Goal: Communication & Community: Answer question/provide support

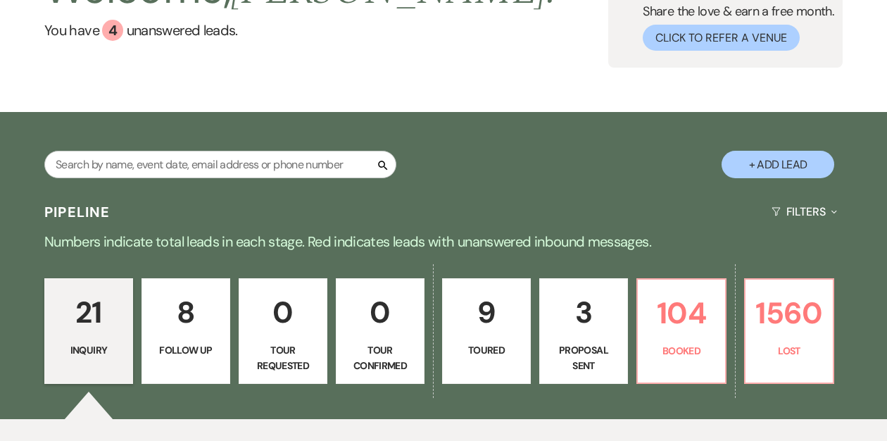
scroll to position [154, 0]
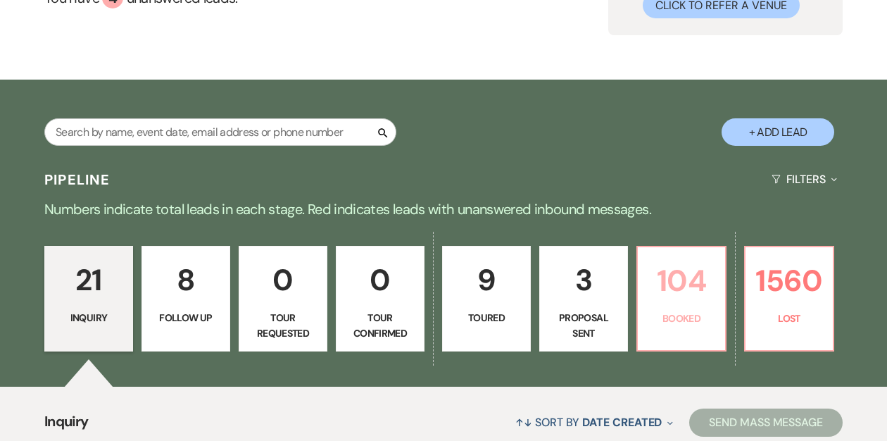
click at [678, 294] on p "104" at bounding box center [682, 280] width 70 height 47
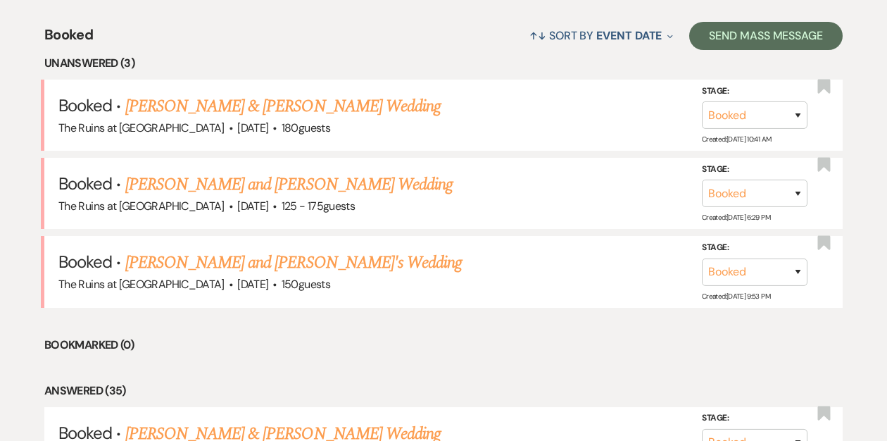
scroll to position [542, 0]
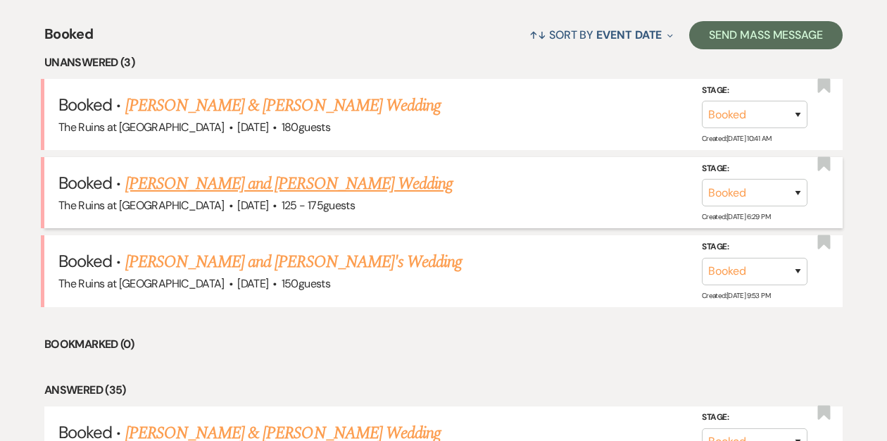
click at [275, 185] on link "[PERSON_NAME] and [PERSON_NAME] Wedding" at bounding box center [289, 183] width 328 height 25
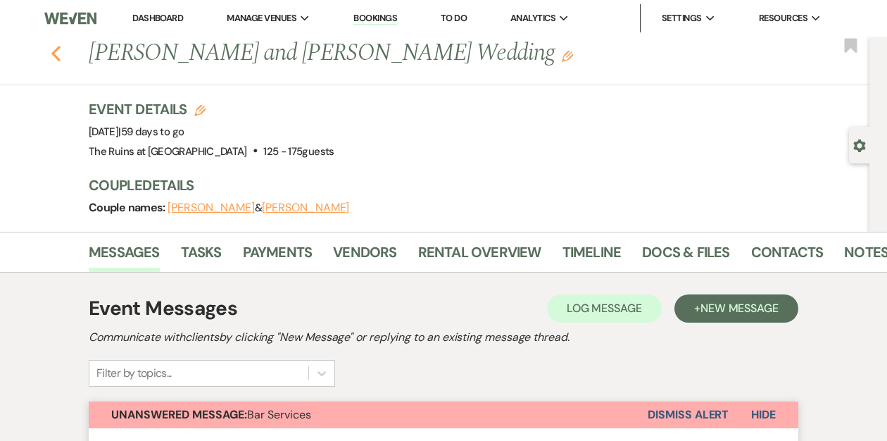
click at [57, 51] on icon "Previous" at bounding box center [56, 53] width 11 height 17
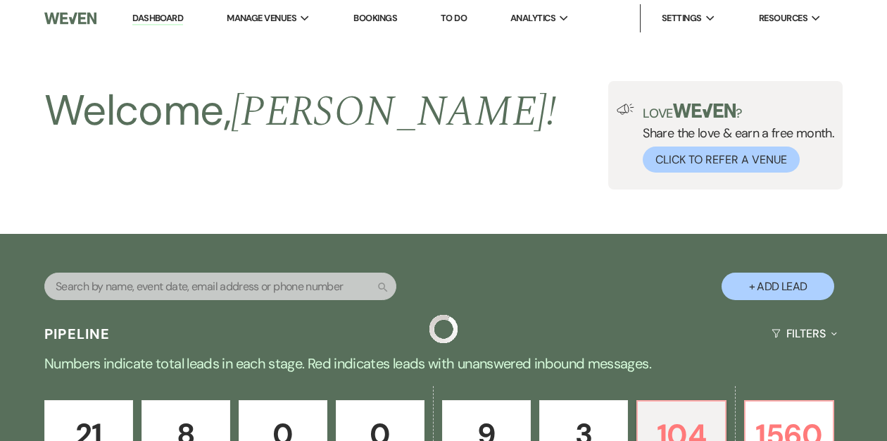
scroll to position [542, 0]
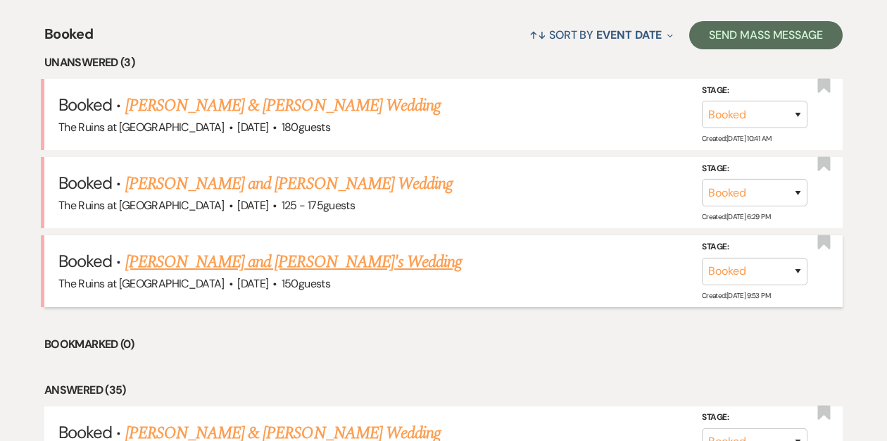
click at [232, 258] on link "[PERSON_NAME] and [PERSON_NAME]'s Wedding" at bounding box center [293, 261] width 337 height 25
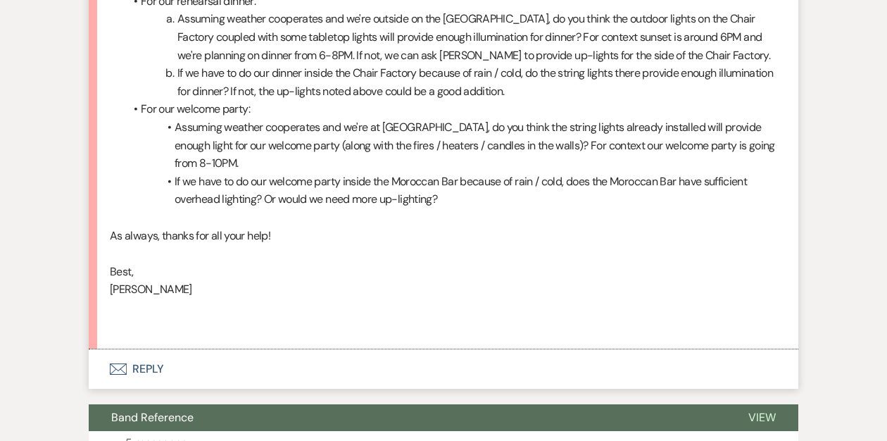
scroll to position [1497, 0]
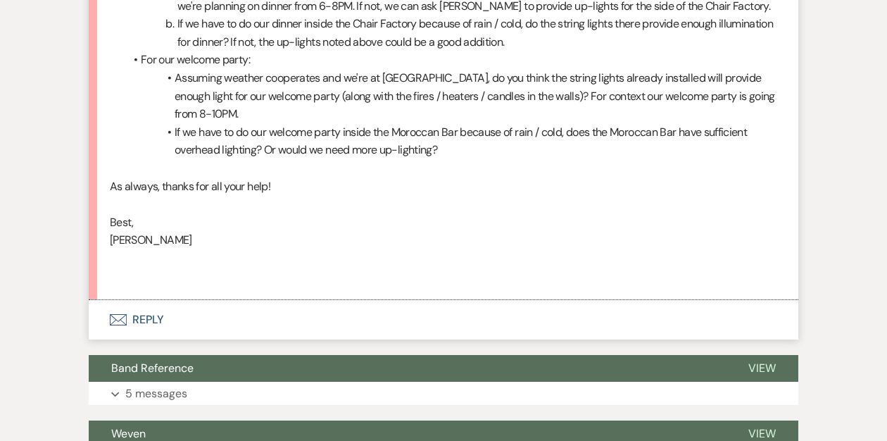
click at [145, 300] on button "Envelope Reply" at bounding box center [444, 319] width 710 height 39
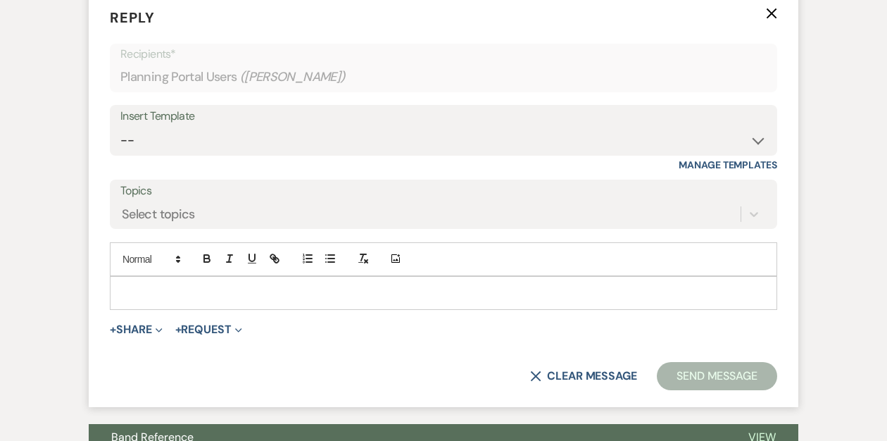
scroll to position [1826, 0]
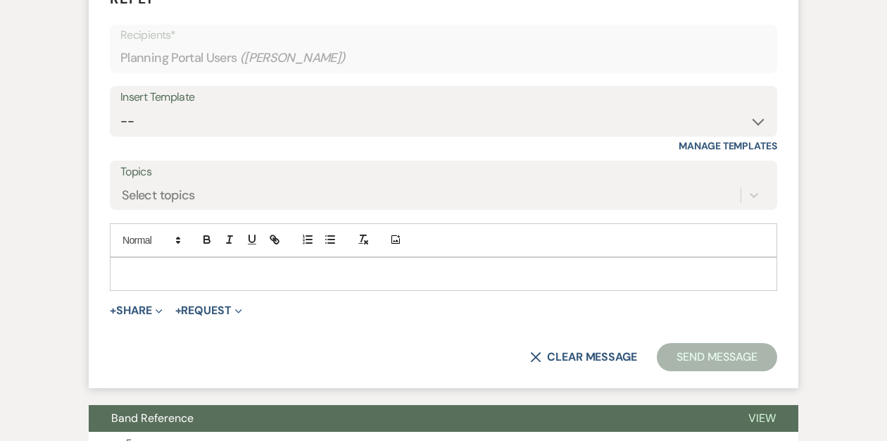
click at [187, 266] on p at bounding box center [443, 273] width 645 height 15
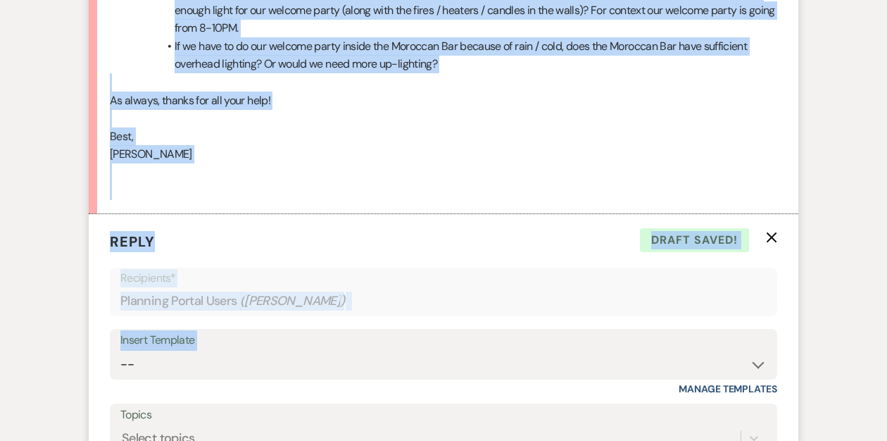
scroll to position [1590, 0]
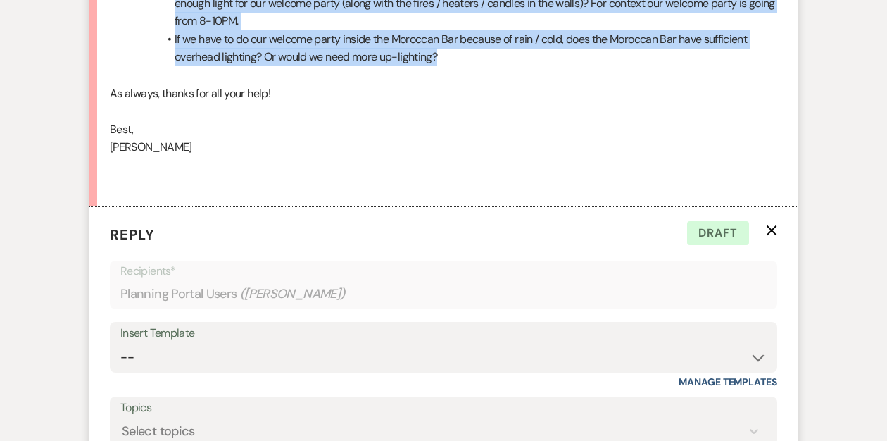
drag, startPoint x: 108, startPoint y: 187, endPoint x: 450, endPoint y: 46, distance: 369.2
copy div "I hope you've enjoyed the rest of your summer! [PERSON_NAME] and I have looked …"
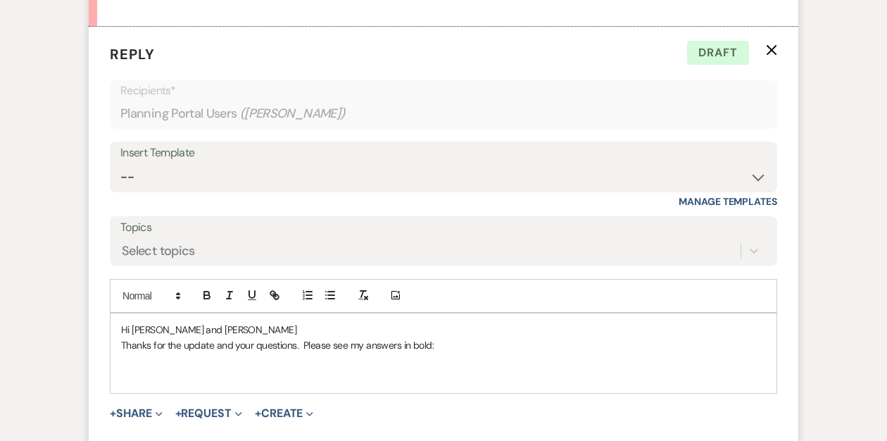
scroll to position [1771, 0]
click at [149, 352] on p at bounding box center [443, 359] width 645 height 15
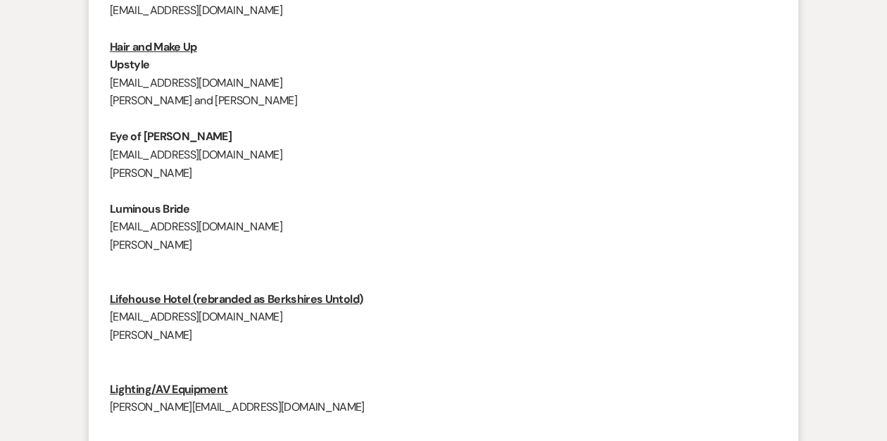
scroll to position [0, 0]
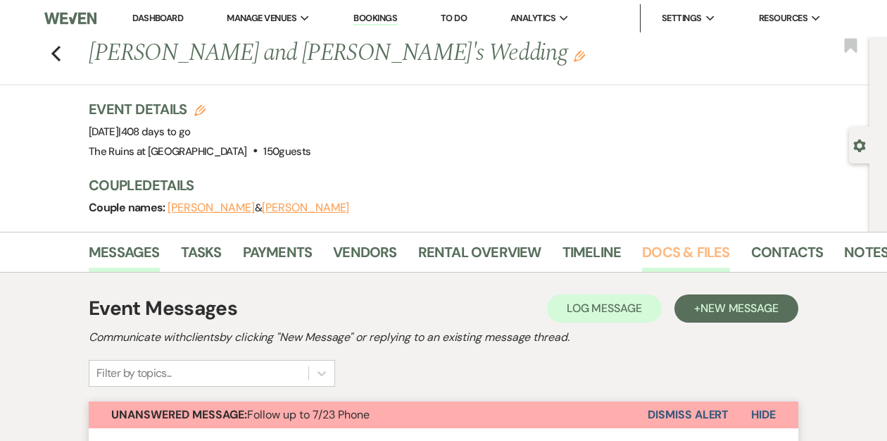
click at [676, 251] on link "Docs & Files" at bounding box center [685, 256] width 87 height 31
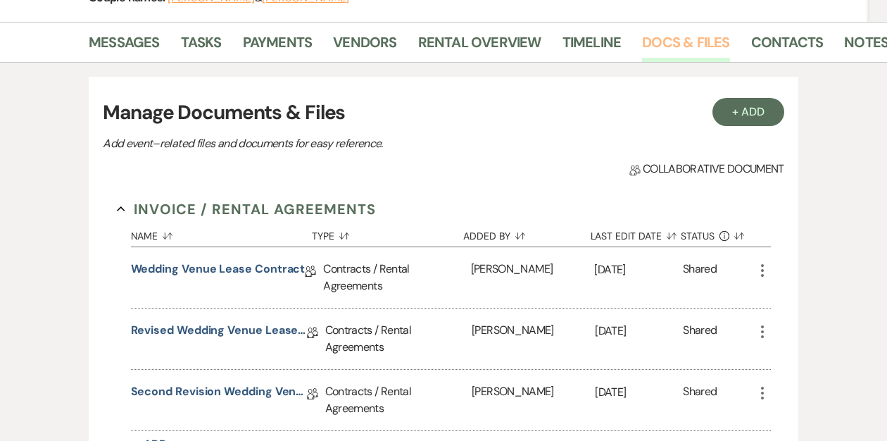
scroll to position [41, 0]
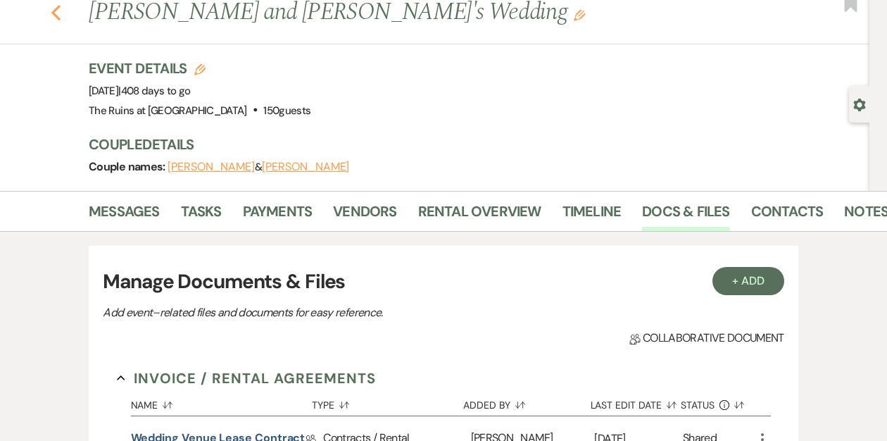
click at [54, 14] on use "button" at bounding box center [55, 12] width 9 height 15
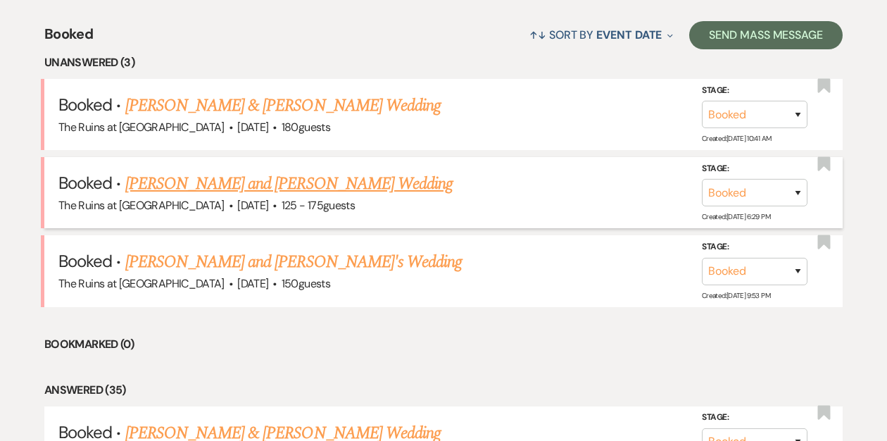
scroll to position [459, 0]
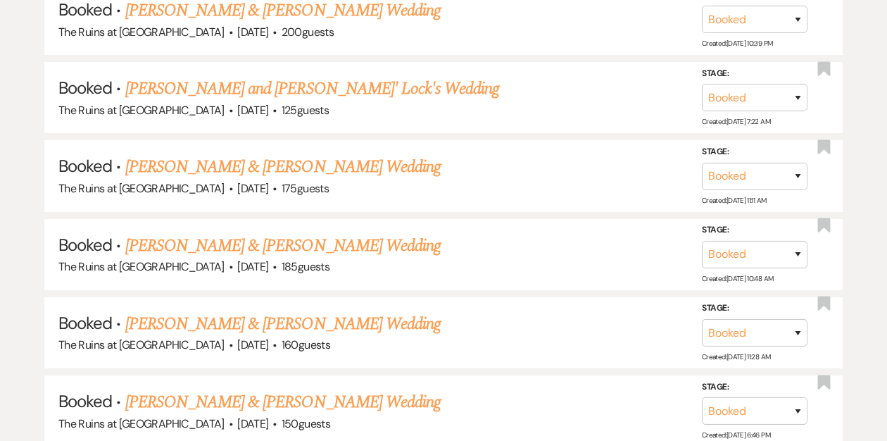
scroll to position [1121, 0]
click at [283, 241] on link "[PERSON_NAME] & [PERSON_NAME] Wedding" at bounding box center [283, 244] width 316 height 25
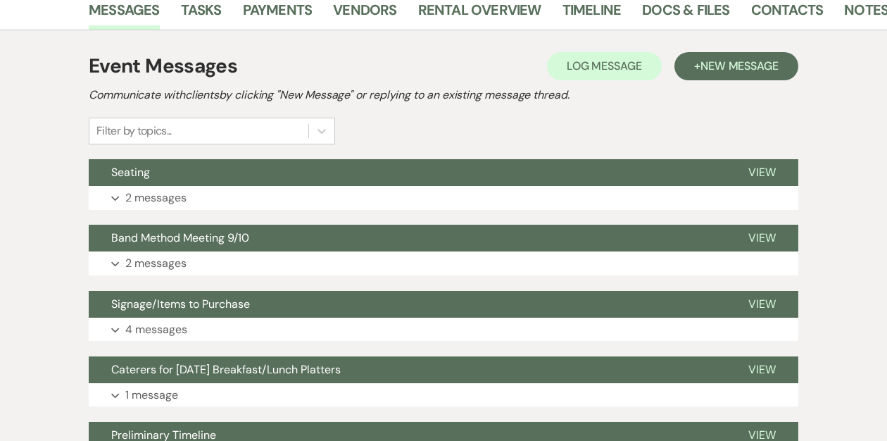
scroll to position [244, 0]
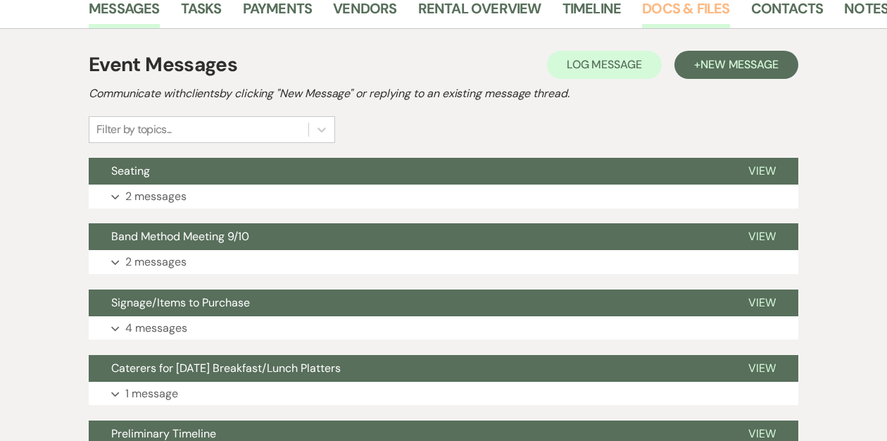
click at [660, 8] on link "Docs & Files" at bounding box center [685, 12] width 87 height 31
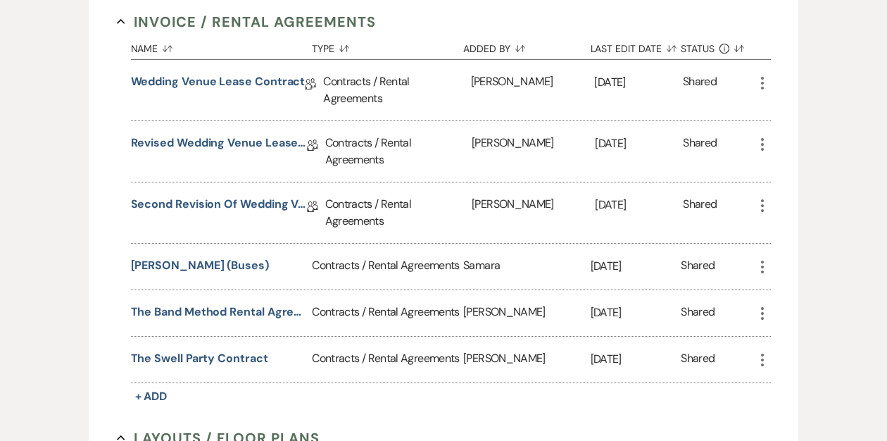
scroll to position [398, 0]
click at [223, 198] on link "Second Revision of Wedding Venue Lease Contract" at bounding box center [219, 206] width 176 height 22
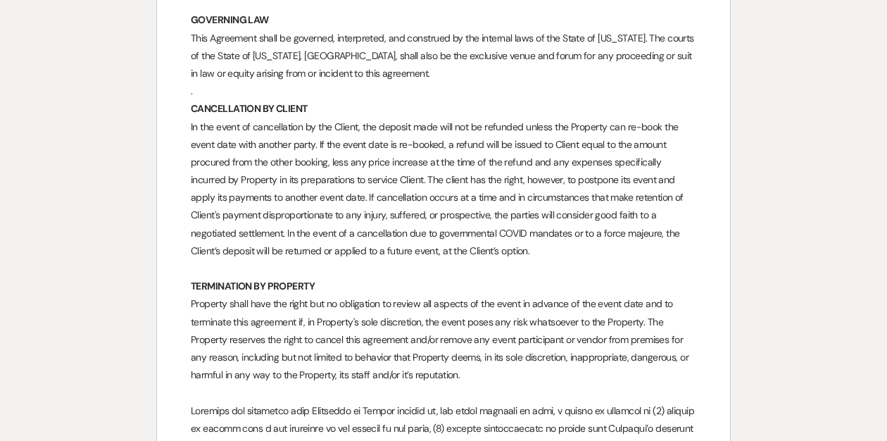
scroll to position [8535, 0]
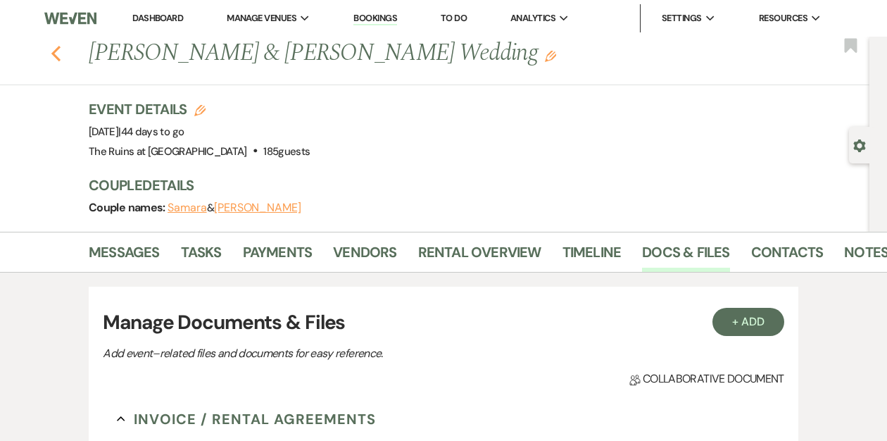
click at [58, 58] on use "button" at bounding box center [55, 53] width 9 height 15
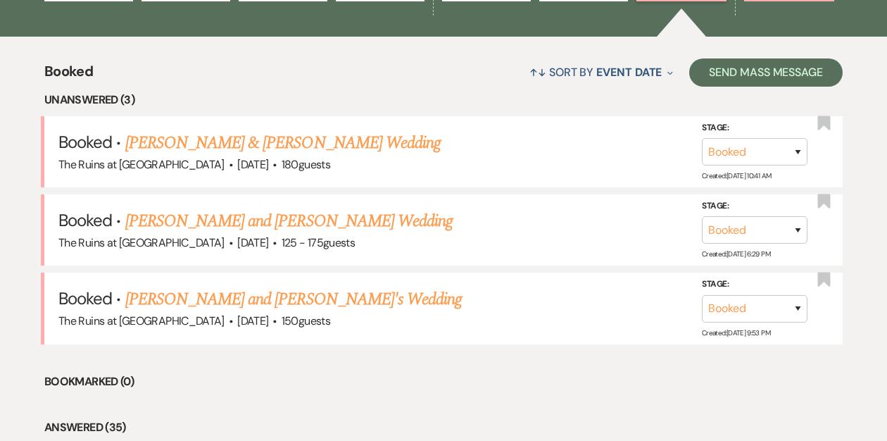
scroll to position [505, 0]
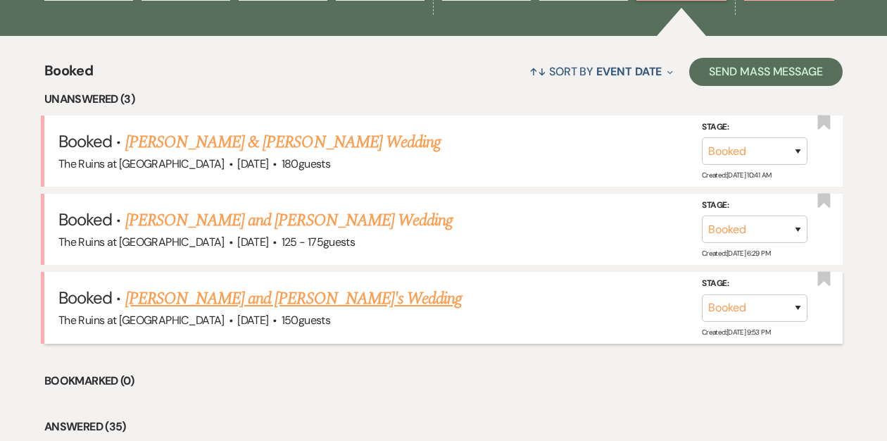
click at [211, 300] on link "[PERSON_NAME] and [PERSON_NAME]'s Wedding" at bounding box center [293, 298] width 337 height 25
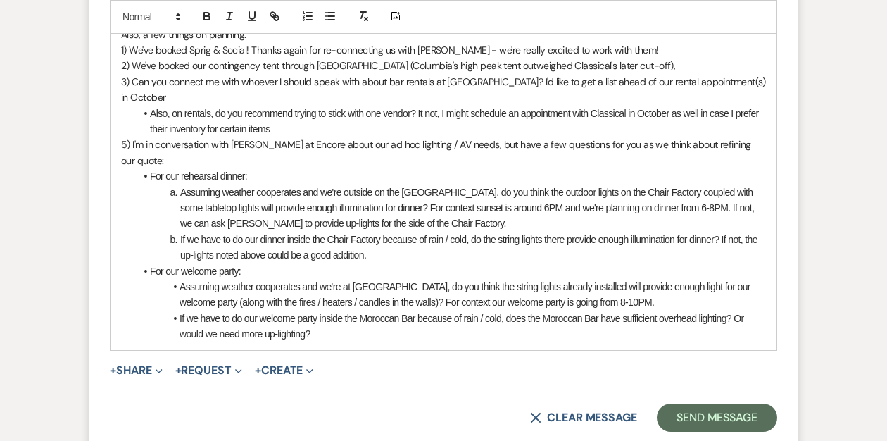
scroll to position [1970, 0]
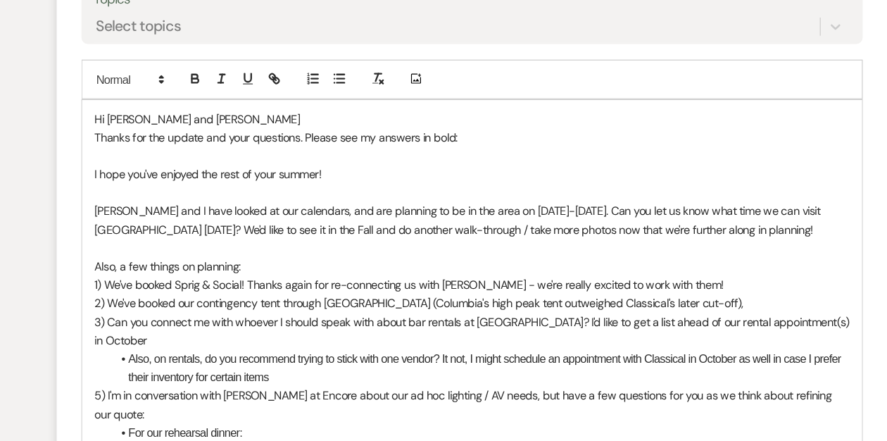
click at [636, 263] on p "1) We've booked Sprig & Social! Thanks again for re-connecting us with [PERSON_…" at bounding box center [443, 270] width 645 height 15
click at [206, 95] on icon "button" at bounding box center [207, 97] width 6 height 4
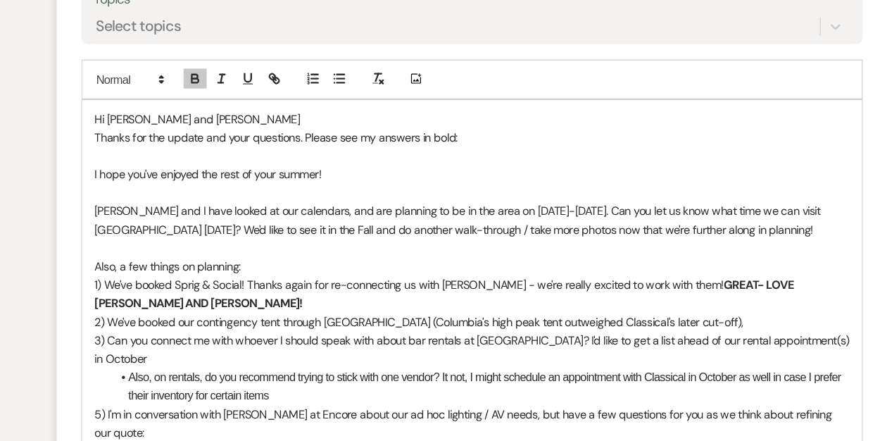
click at [640, 295] on p "2) We've booked our contingency tent through [GEOGRAPHIC_DATA] (Columbia's high…" at bounding box center [443, 302] width 645 height 15
drag, startPoint x: 672, startPoint y: 280, endPoint x: 628, endPoint y: 287, distance: 44.8
click at [628, 295] on p "2) We've booked our contingency tent through [GEOGRAPHIC_DATA] (Columbia's high…" at bounding box center [443, 302] width 645 height 15
click at [206, 89] on icon "button" at bounding box center [207, 95] width 13 height 13
click at [672, 295] on p "2) We've booked our contingency tent through [GEOGRAPHIC_DATA] (Columbia's high…" at bounding box center [443, 302] width 645 height 15
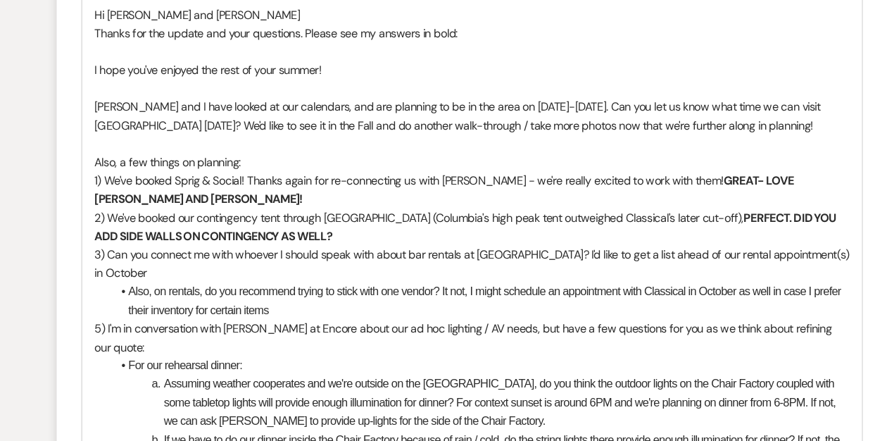
scroll to position [2025, 0]
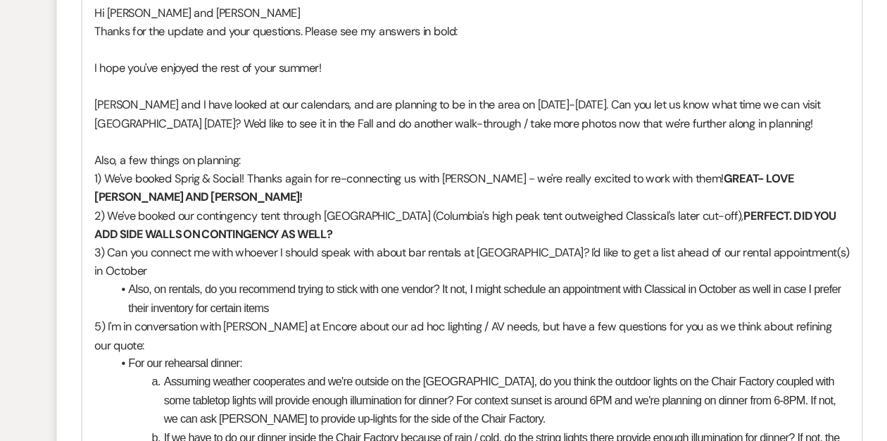
click at [156, 244] on strong "PERFECT. DID YOU ADD SIDE WALLS ON CONTINGENCY AS WELL?" at bounding box center [439, 256] width 636 height 28
click at [280, 303] on li "Also, on rentals, do you recommend trying to stick with one vendor? It not, I m…" at bounding box center [450, 319] width 631 height 32
